Goal: Download file/media

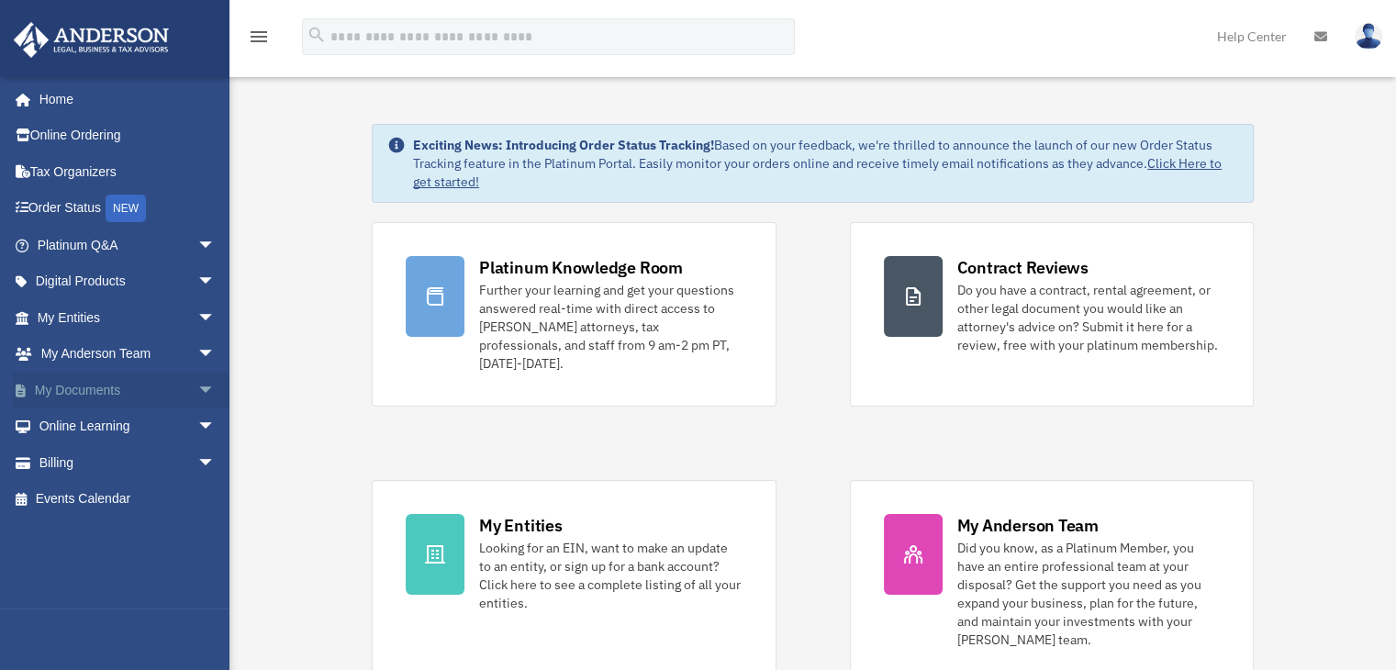
click at [197, 389] on span "arrow_drop_down" at bounding box center [215, 391] width 37 height 38
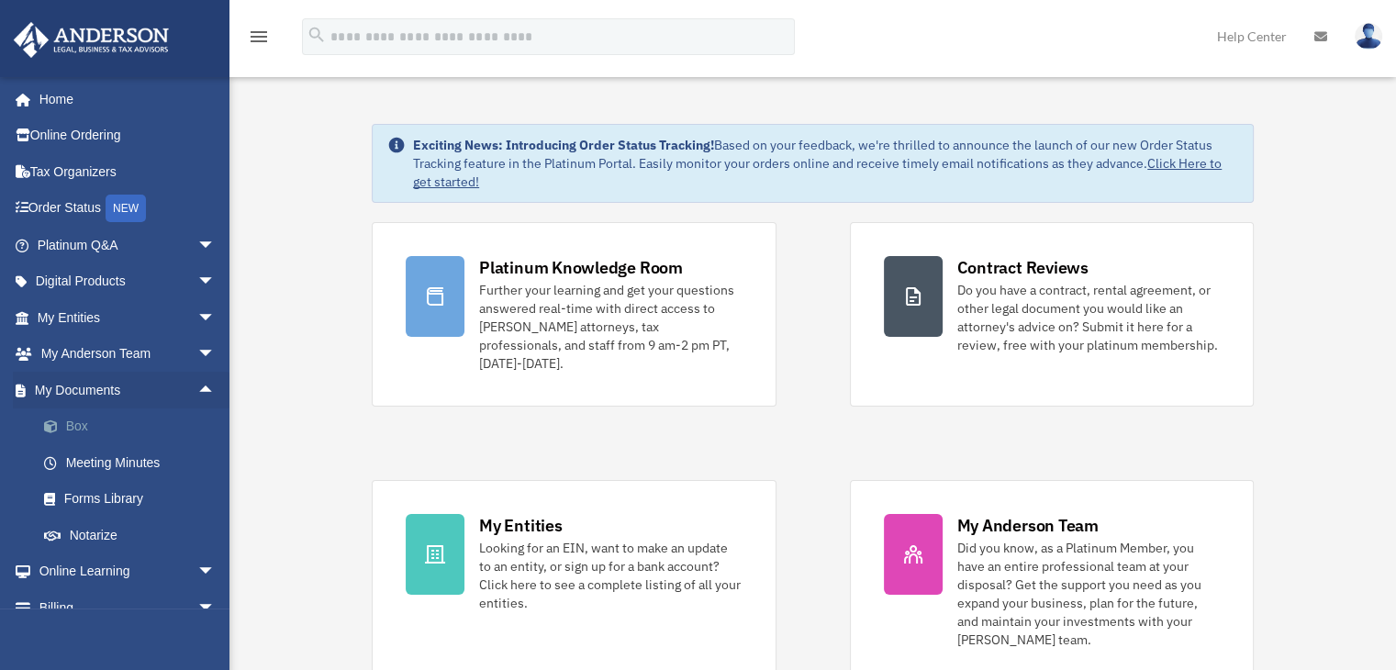
click at [77, 423] on link "Box" at bounding box center [135, 427] width 218 height 37
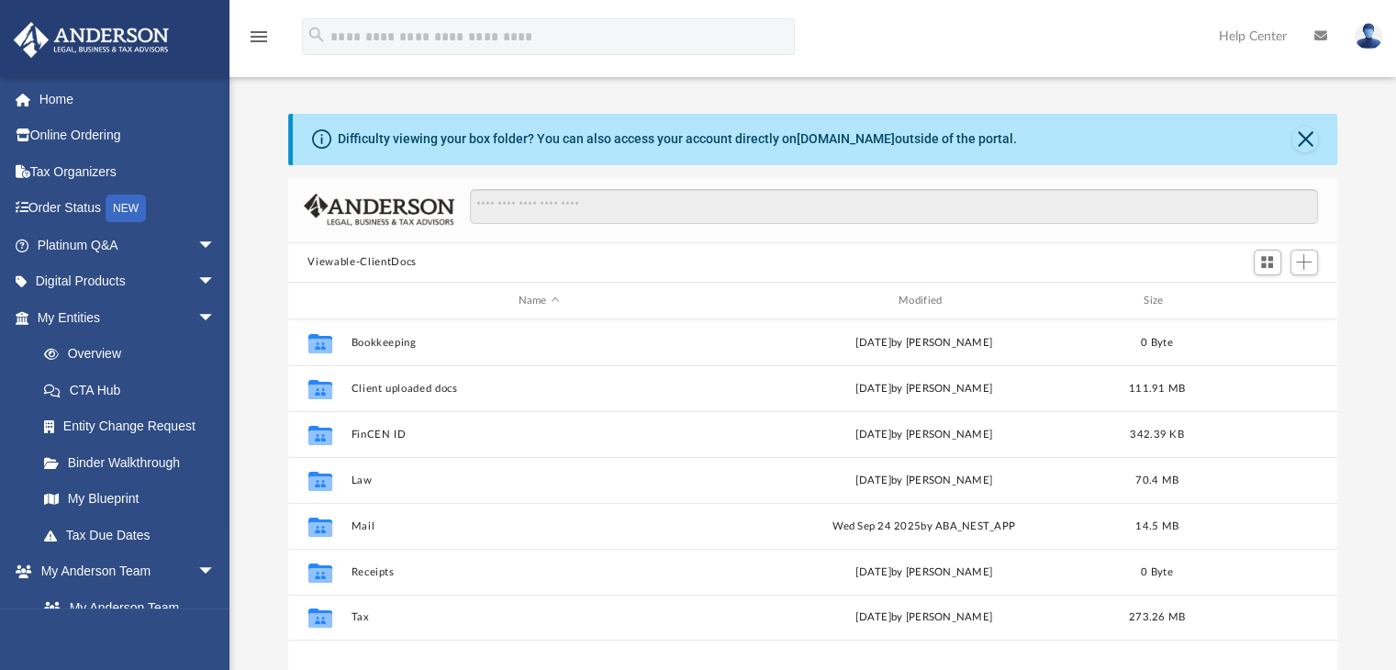
scroll to position [403, 1036]
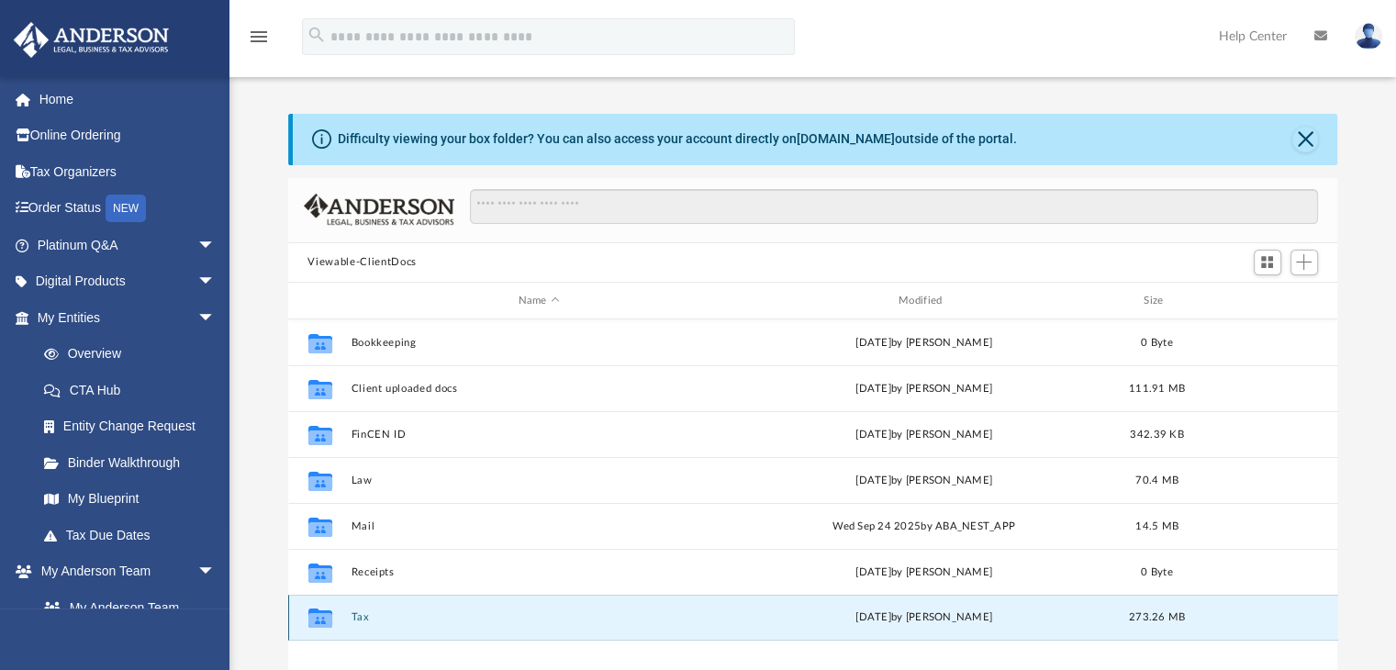
click at [357, 618] on button "Tax" at bounding box center [539, 618] width 376 height 12
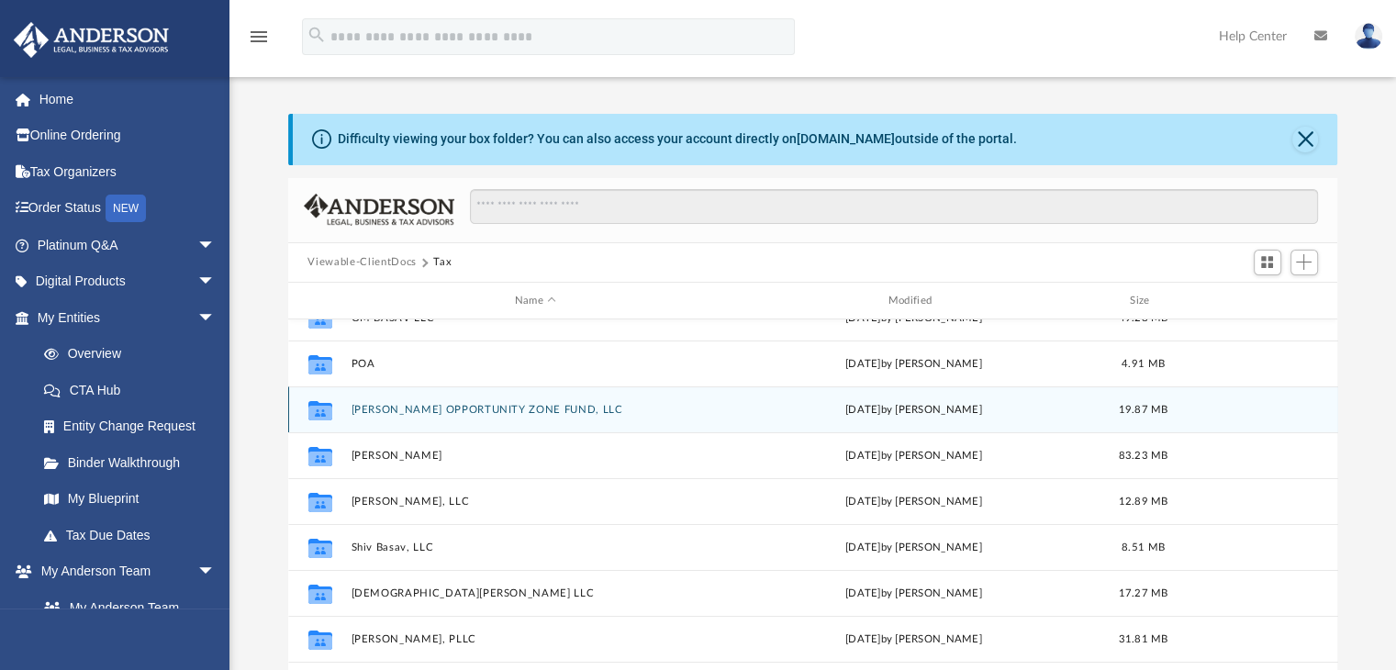
scroll to position [209, 0]
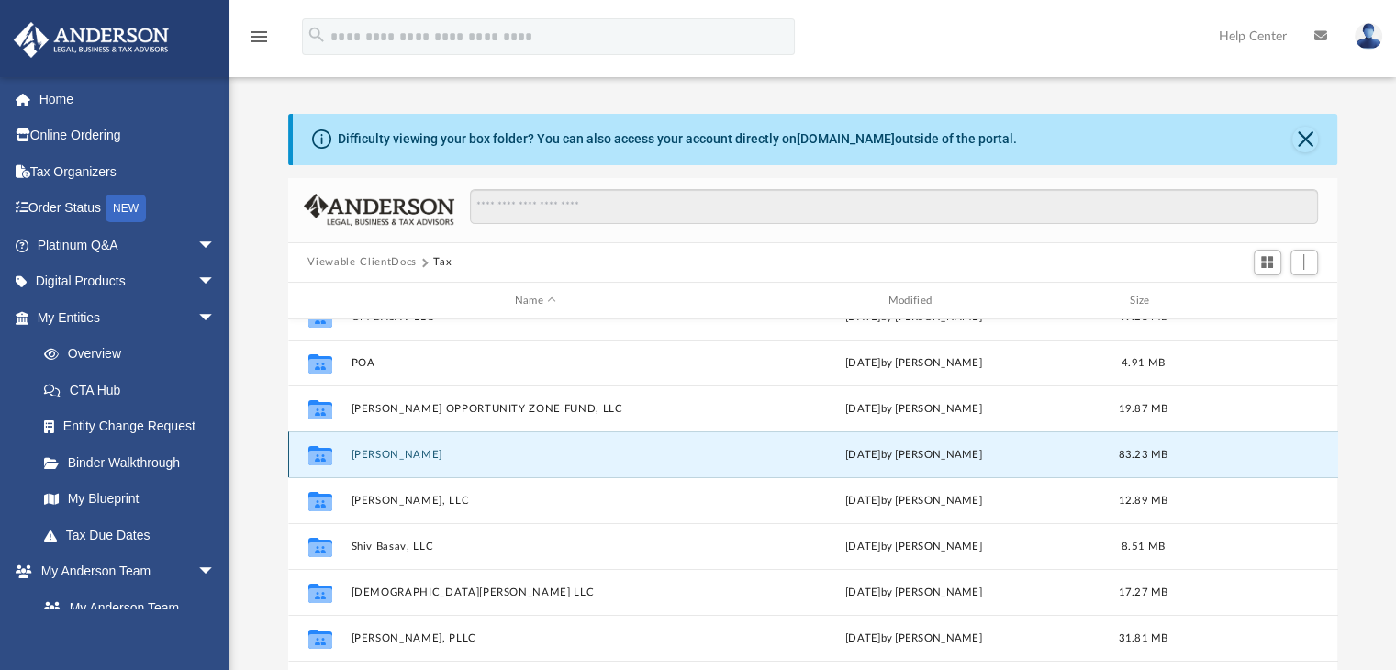
click at [393, 454] on button "[PERSON_NAME]" at bounding box center [536, 455] width 370 height 12
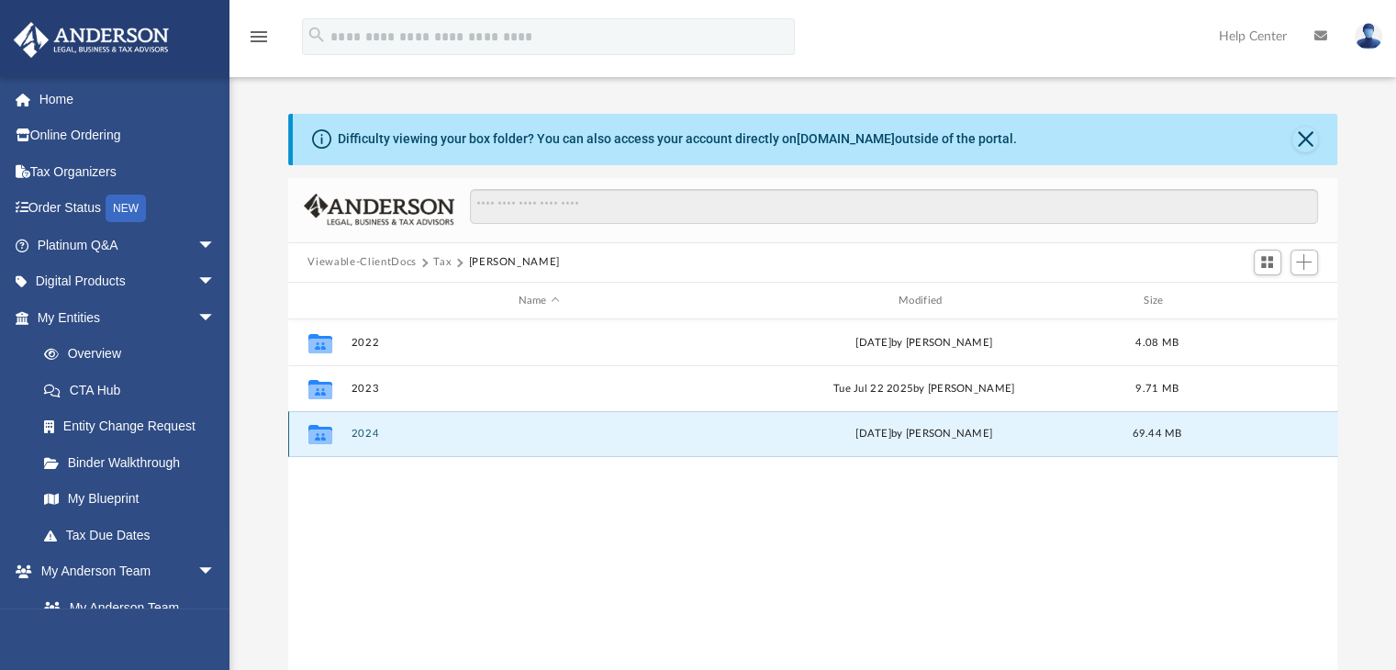
click at [364, 431] on button "2024" at bounding box center [539, 435] width 376 height 12
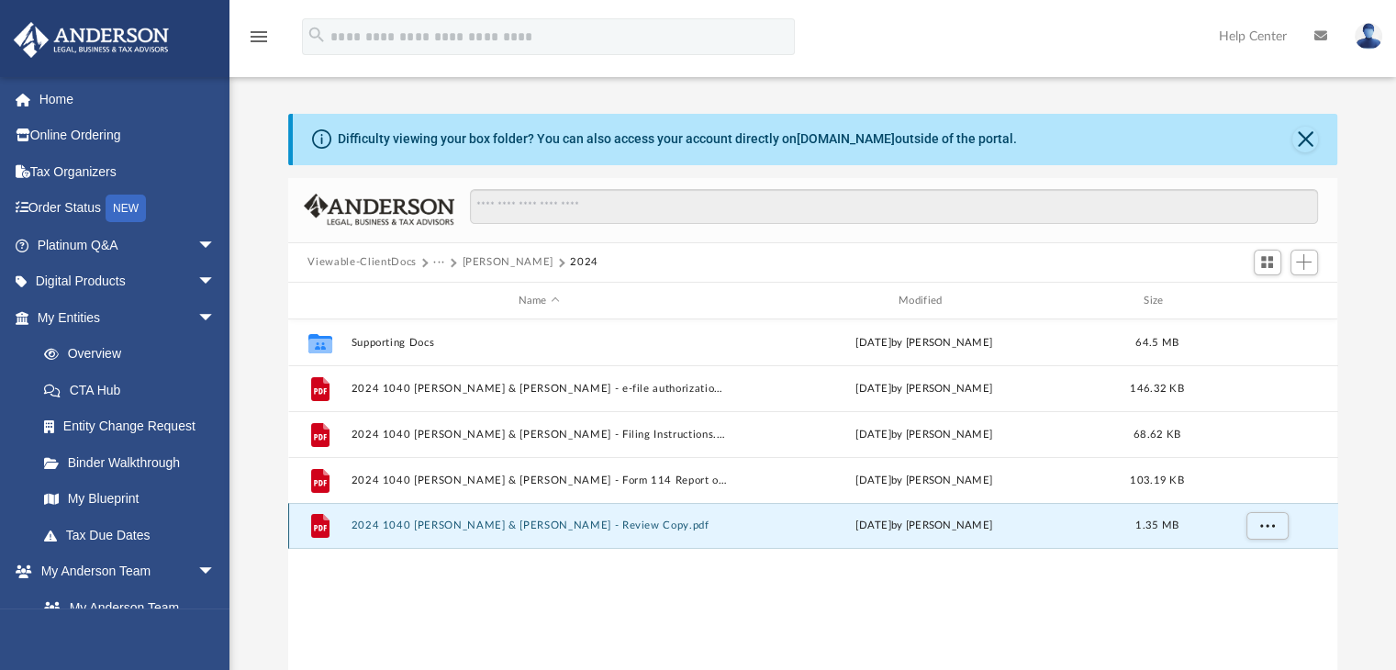
click at [522, 528] on button "2024 1040 [PERSON_NAME] & [PERSON_NAME] - Review Copy.pdf" at bounding box center [539, 527] width 376 height 12
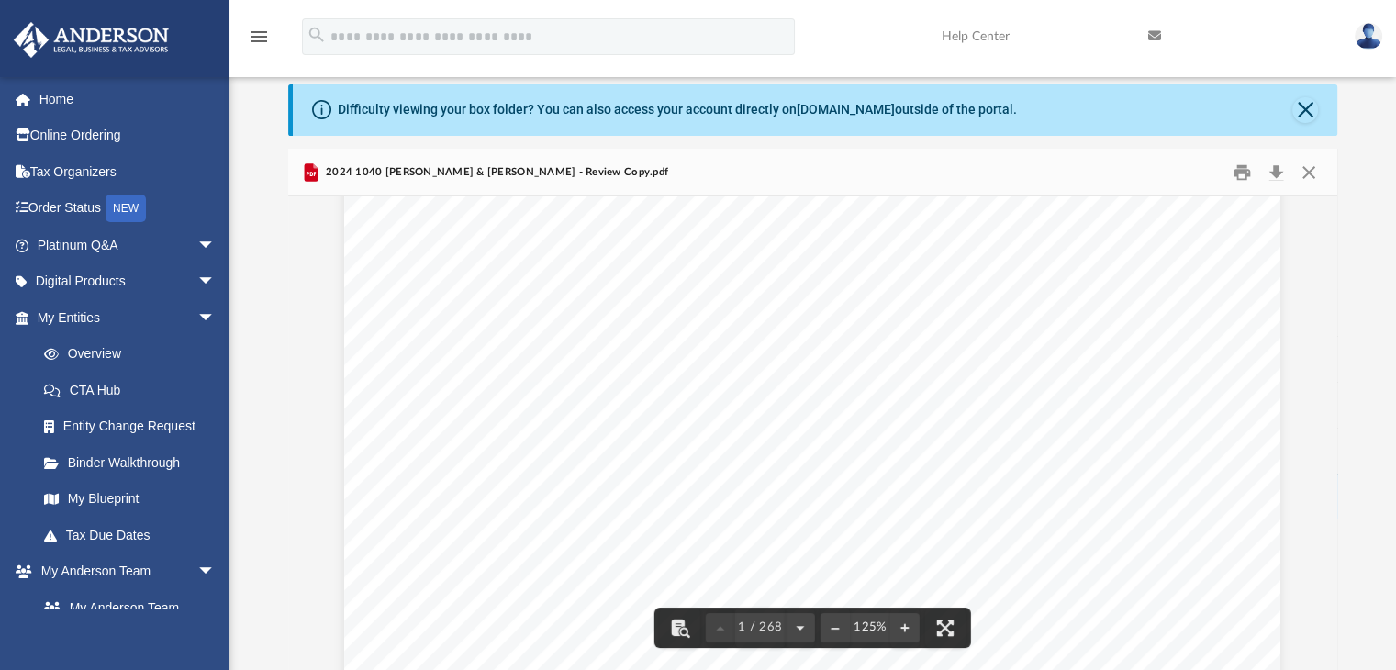
scroll to position [50, 0]
click at [1311, 104] on button "Close" at bounding box center [1306, 110] width 26 height 26
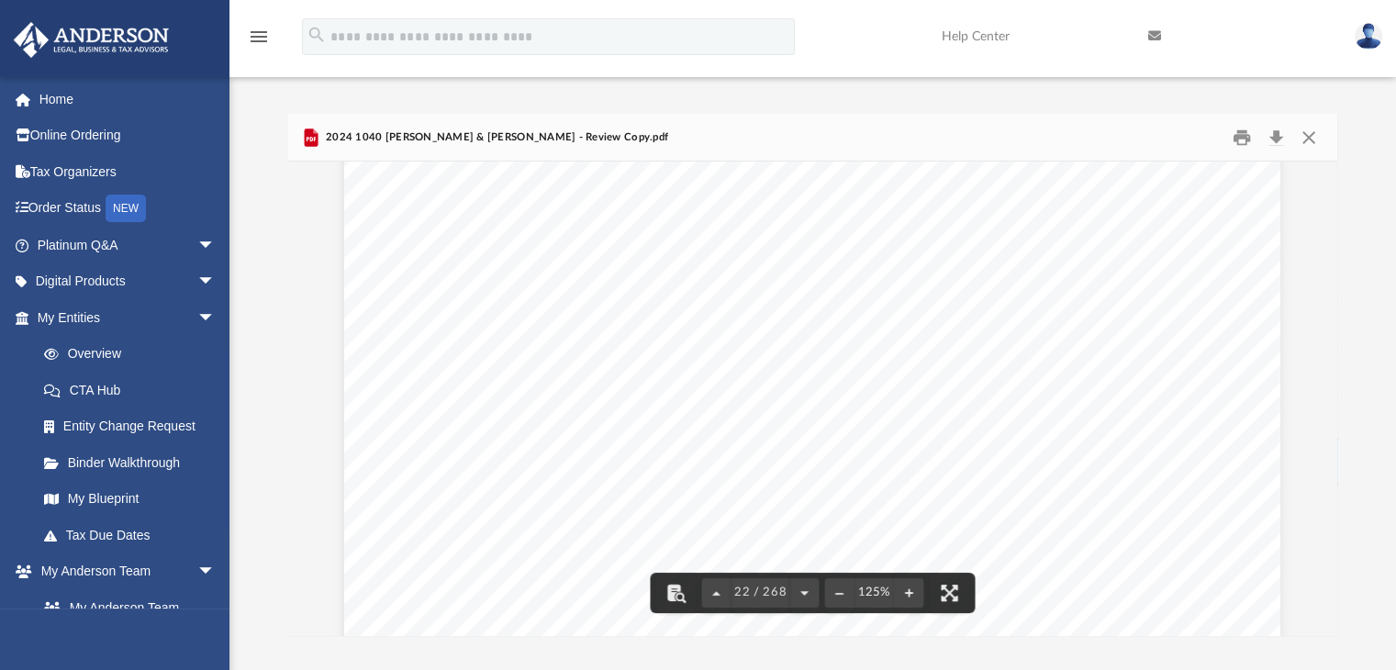
scroll to position [26238, 0]
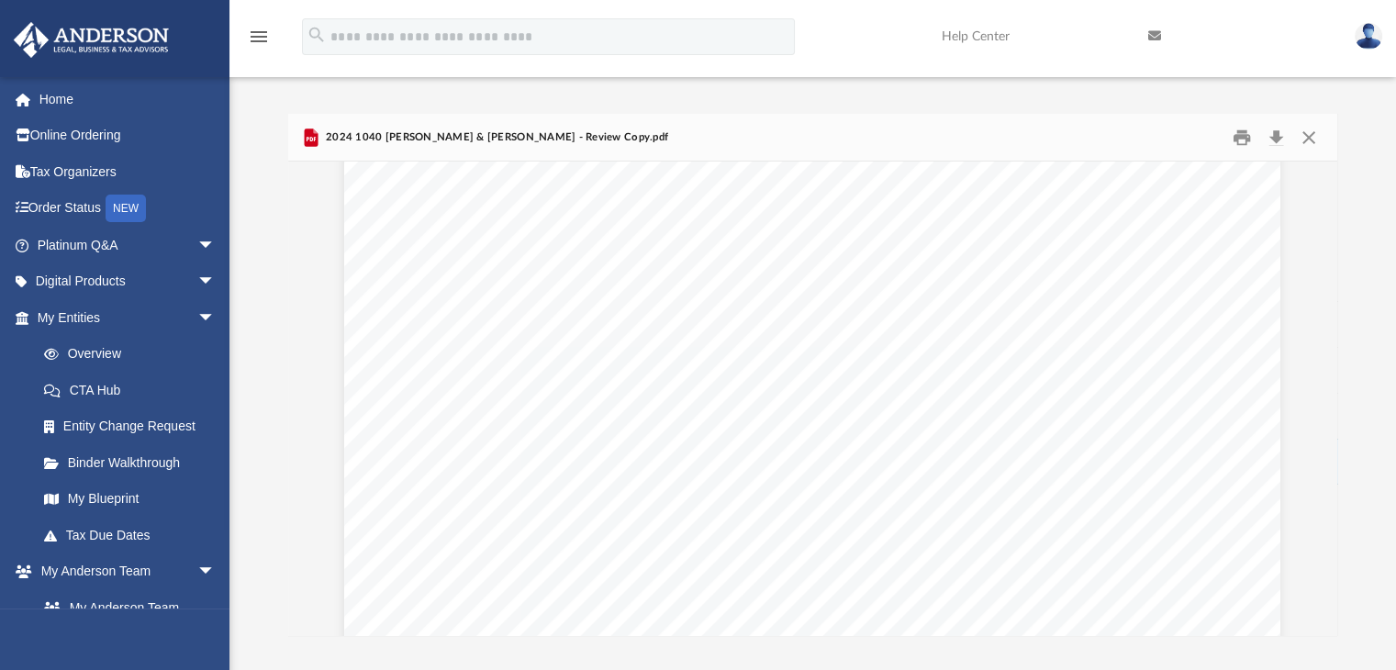
click at [1373, 41] on img at bounding box center [1369, 36] width 28 height 27
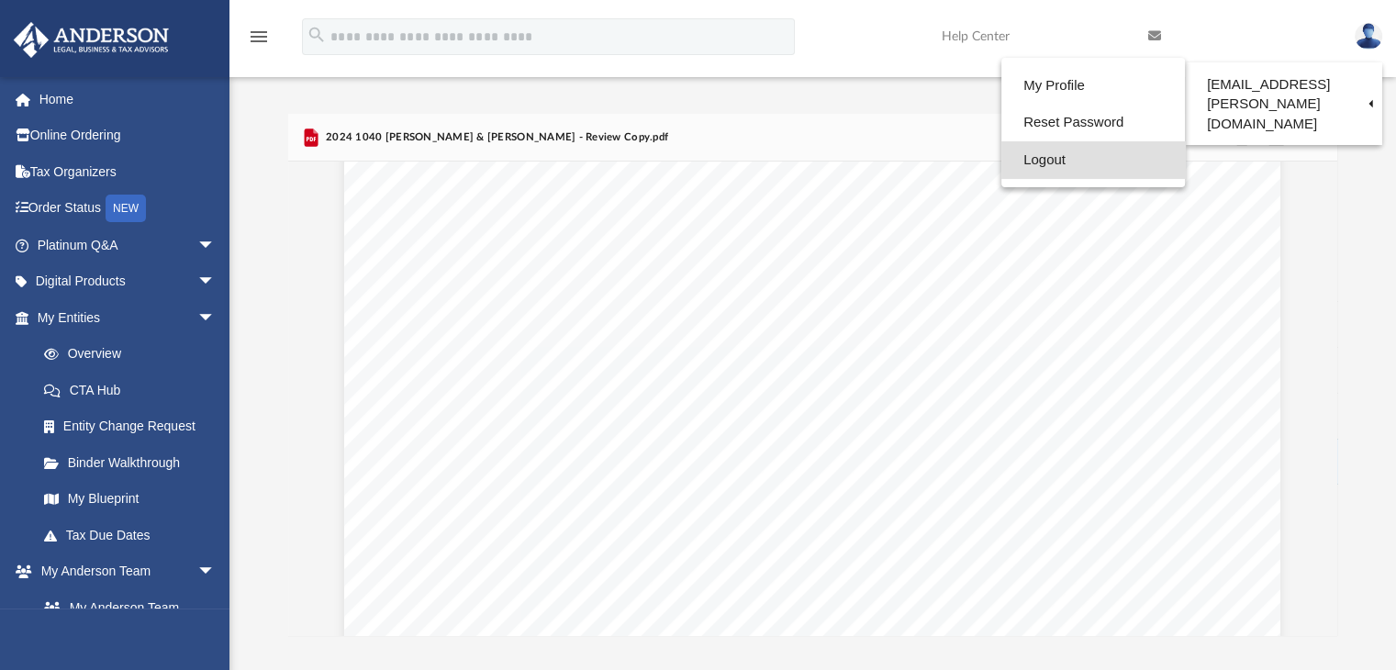
click at [1081, 177] on link "Logout" at bounding box center [1094, 160] width 184 height 38
